Goal: Task Accomplishment & Management: Use online tool/utility

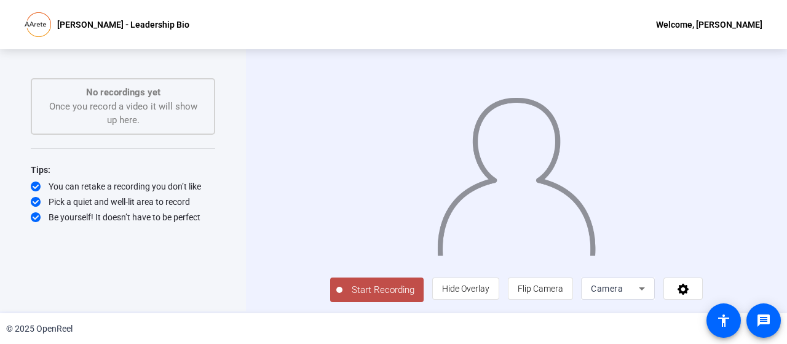
scroll to position [25, 0]
click at [490, 292] on span "Hide Overlay" at bounding box center [465, 289] width 47 height 10
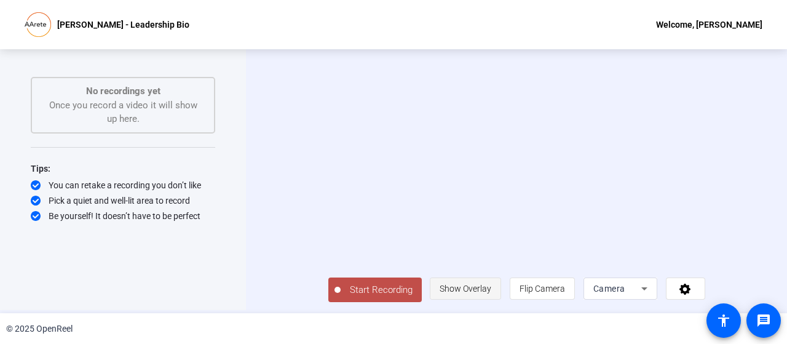
click at [491, 292] on span "Show Overlay" at bounding box center [466, 289] width 52 height 10
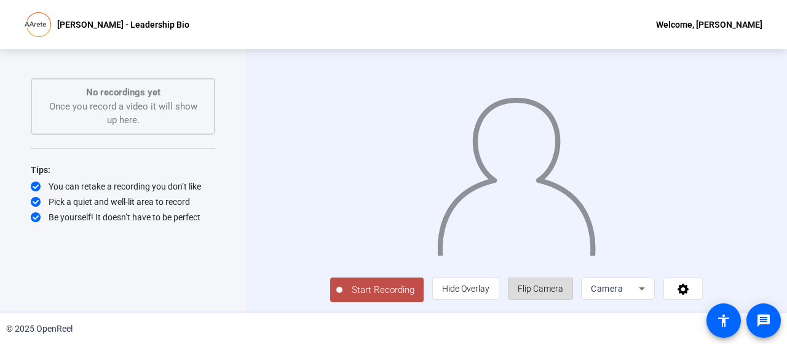
click at [563, 287] on span "Flip Camera" at bounding box center [541, 289] width 46 height 10
click at [649, 287] on icon at bounding box center [642, 288] width 15 height 15
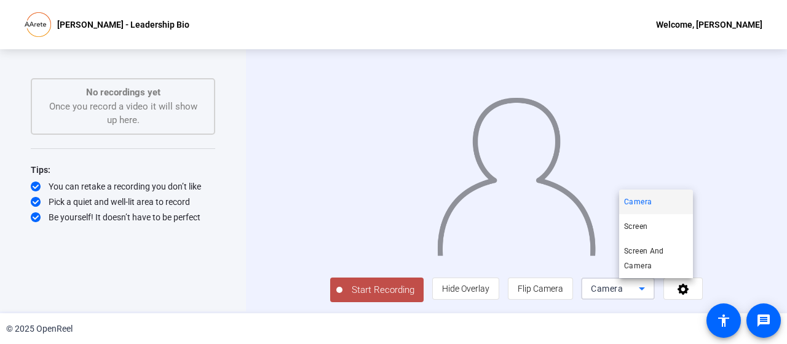
click at [720, 291] on div at bounding box center [393, 172] width 787 height 344
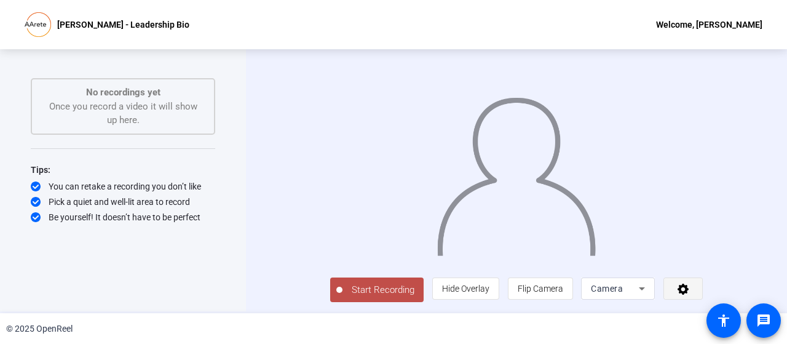
click at [691, 287] on icon at bounding box center [684, 288] width 14 height 12
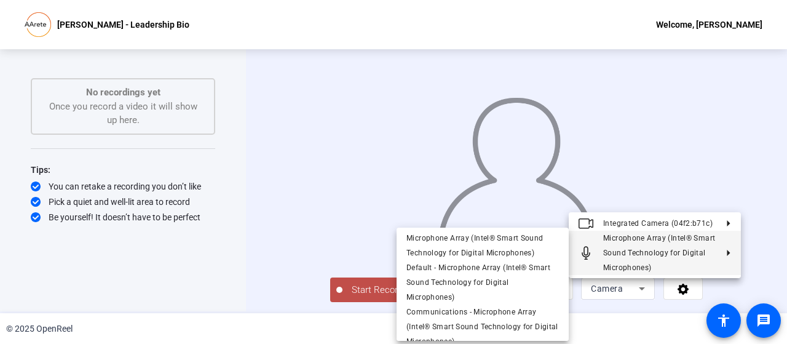
click at [205, 252] on div at bounding box center [393, 172] width 787 height 344
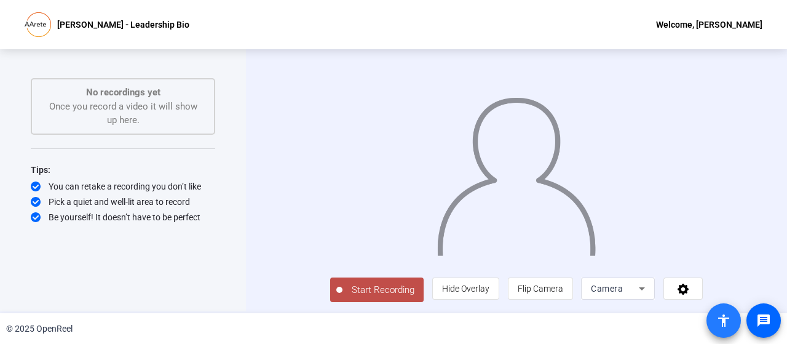
click at [720, 319] on mat-icon "accessibility" at bounding box center [724, 320] width 15 height 15
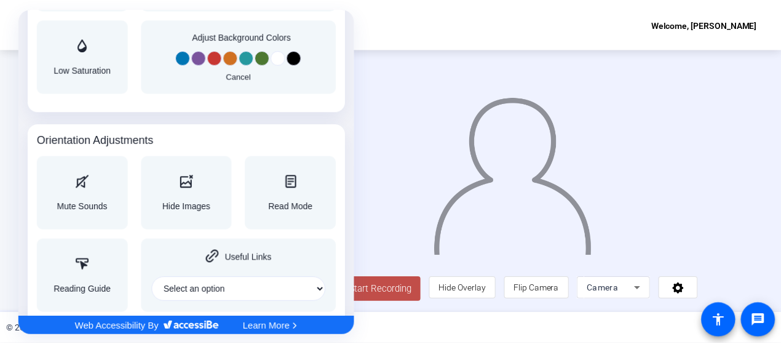
scroll to position [1214, 0]
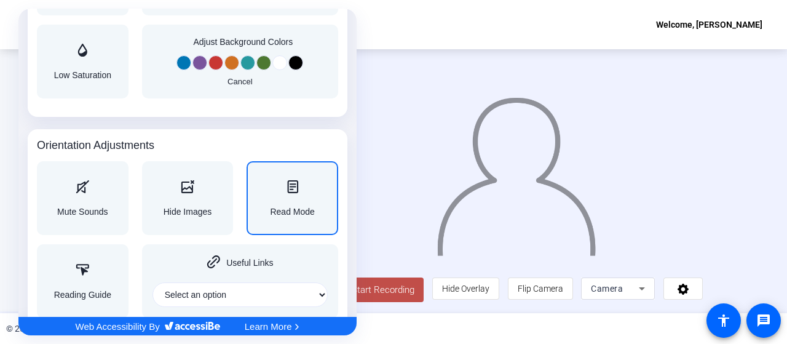
click at [300, 194] on div "Read Mode" at bounding box center [292, 198] width 44 height 36
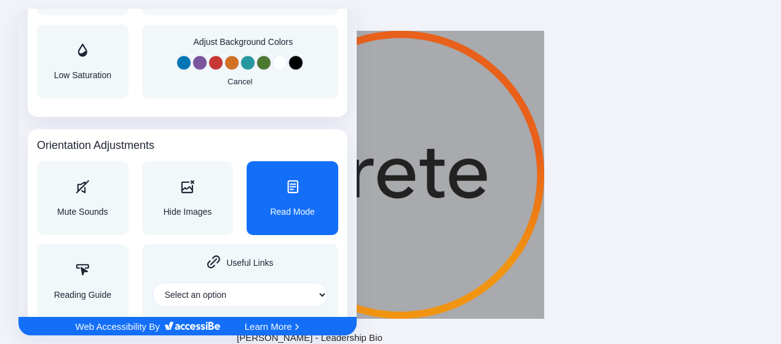
click at [705, 161] on div at bounding box center [390, 172] width 781 height 344
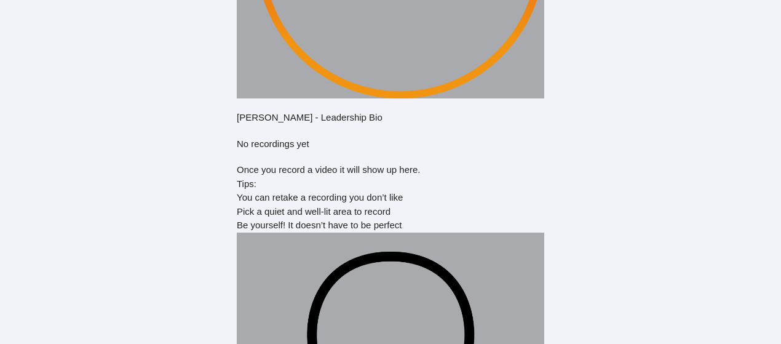
scroll to position [0, 0]
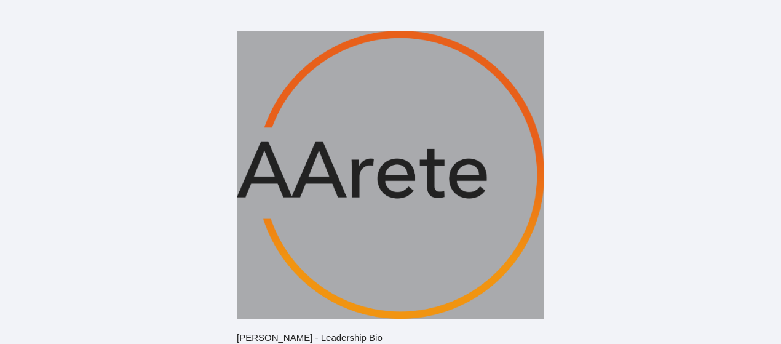
click at [288, 193] on img at bounding box center [391, 175] width 308 height 288
drag, startPoint x: 373, startPoint y: 179, endPoint x: 332, endPoint y: 178, distance: 41.8
click at [332, 178] on img at bounding box center [391, 175] width 308 height 288
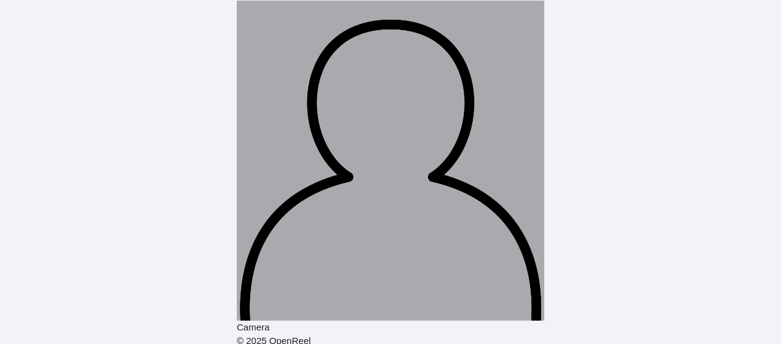
scroll to position [456, 0]
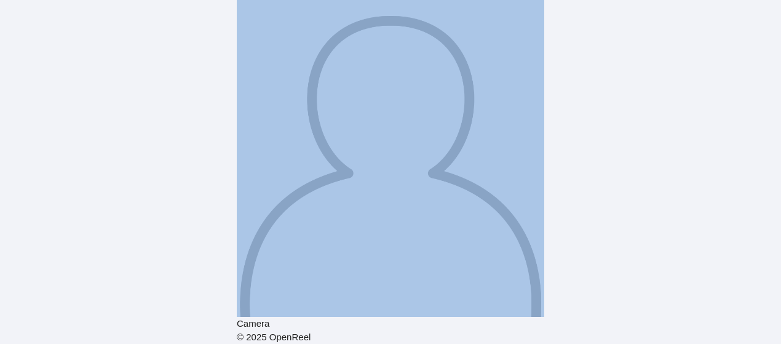
drag, startPoint x: 560, startPoint y: 227, endPoint x: 374, endPoint y: 224, distance: 185.8
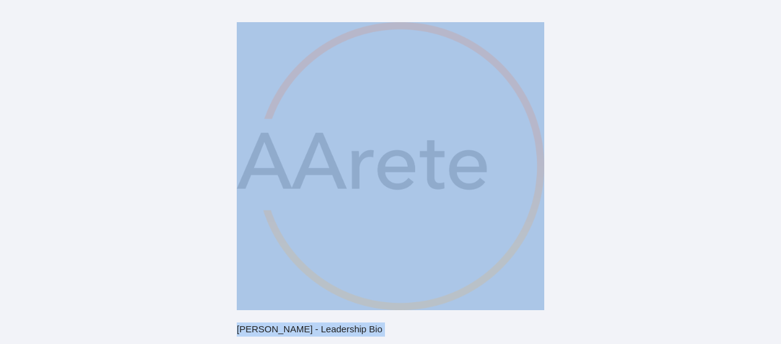
scroll to position [0, 0]
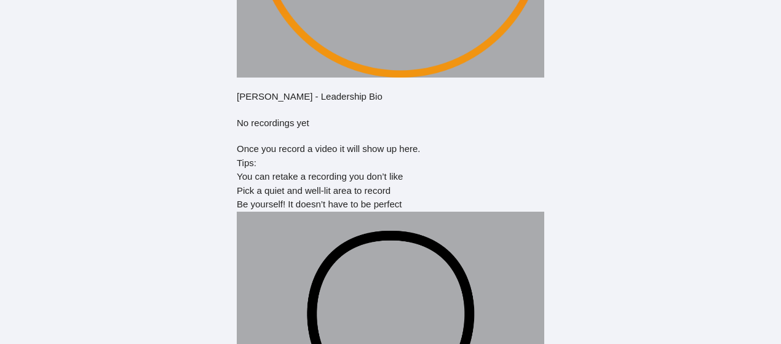
scroll to position [456, 0]
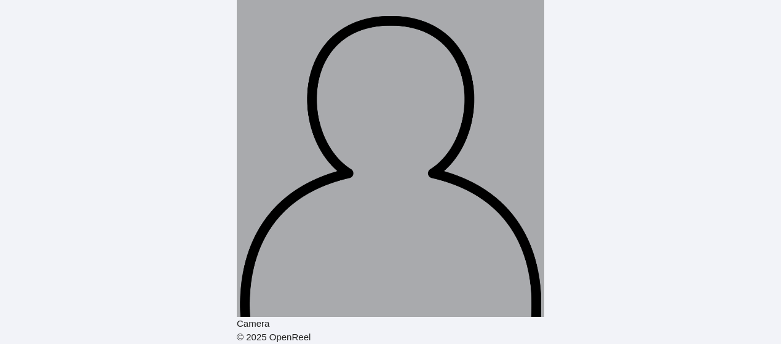
drag, startPoint x: 357, startPoint y: 175, endPoint x: 616, endPoint y: 226, distance: 264.6
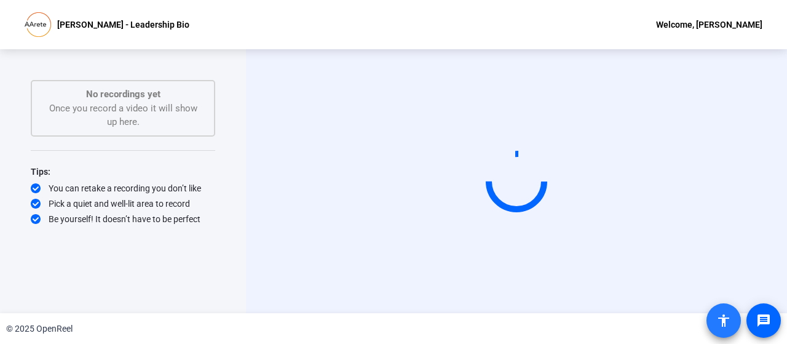
click at [721, 322] on mat-icon "accessibility" at bounding box center [724, 320] width 15 height 15
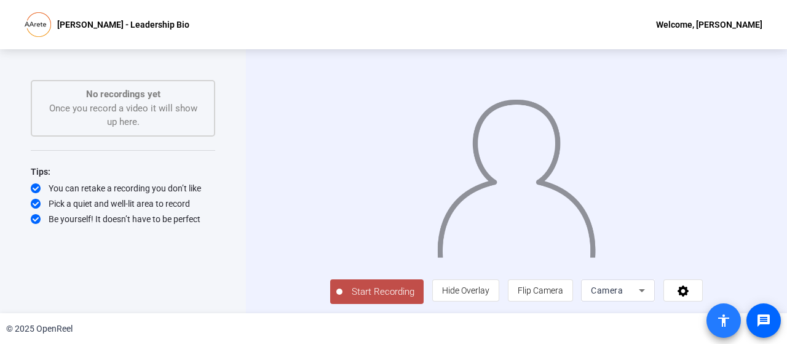
click at [719, 317] on mat-icon "accessibility" at bounding box center [724, 320] width 15 height 15
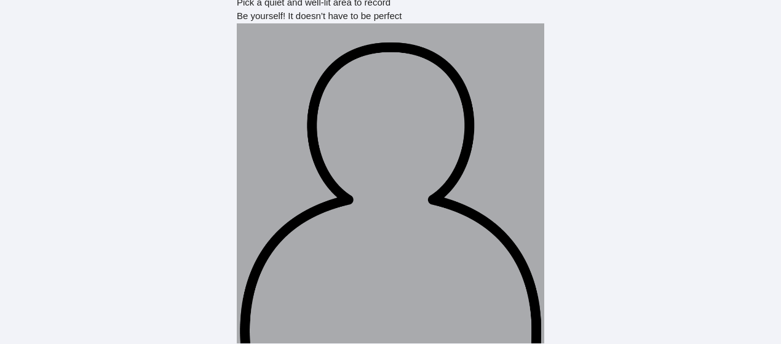
scroll to position [456, 0]
